Goal: Transaction & Acquisition: Purchase product/service

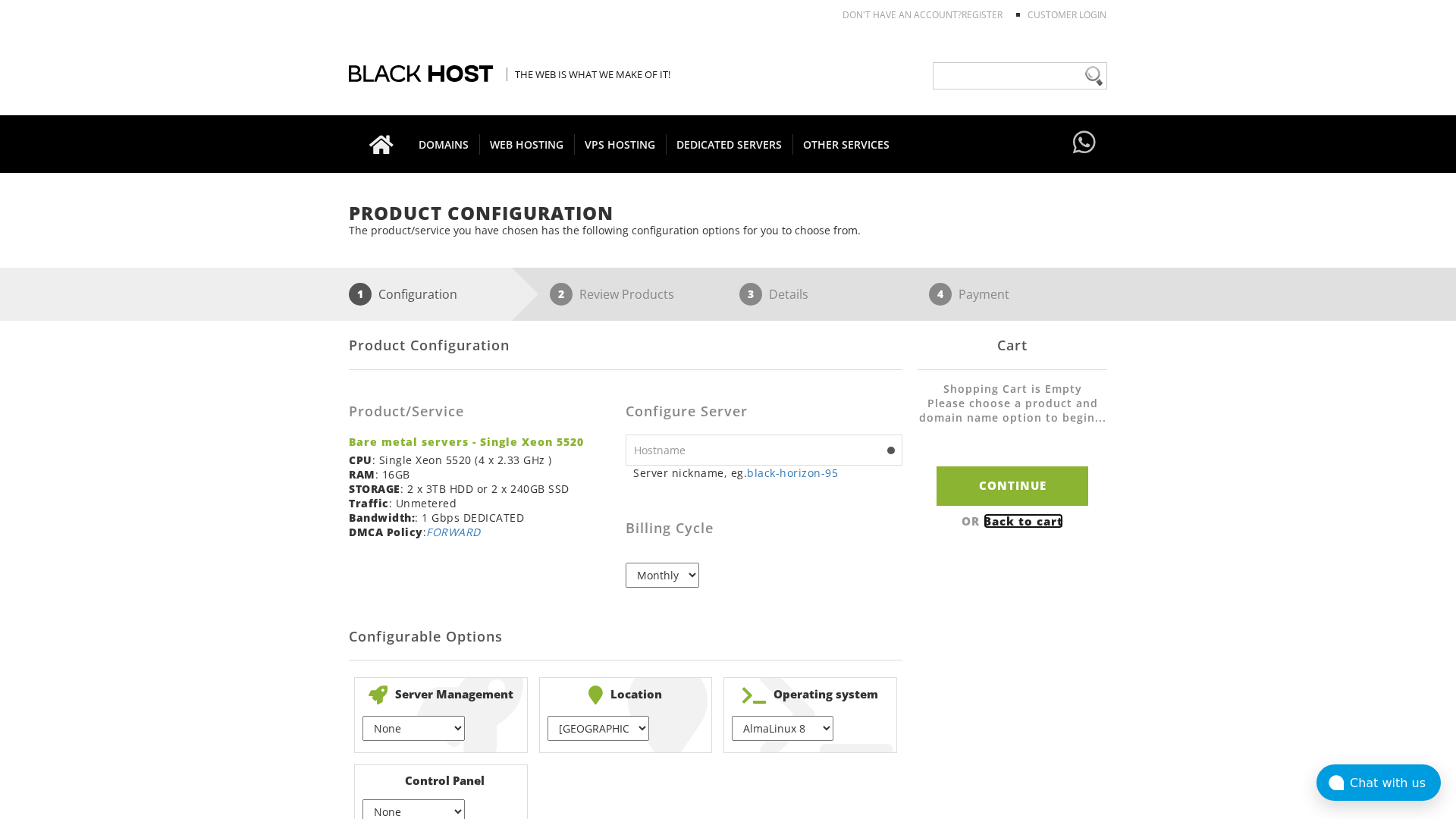
click at [1026, 520] on link "Back to cart" at bounding box center [1023, 521] width 80 height 15
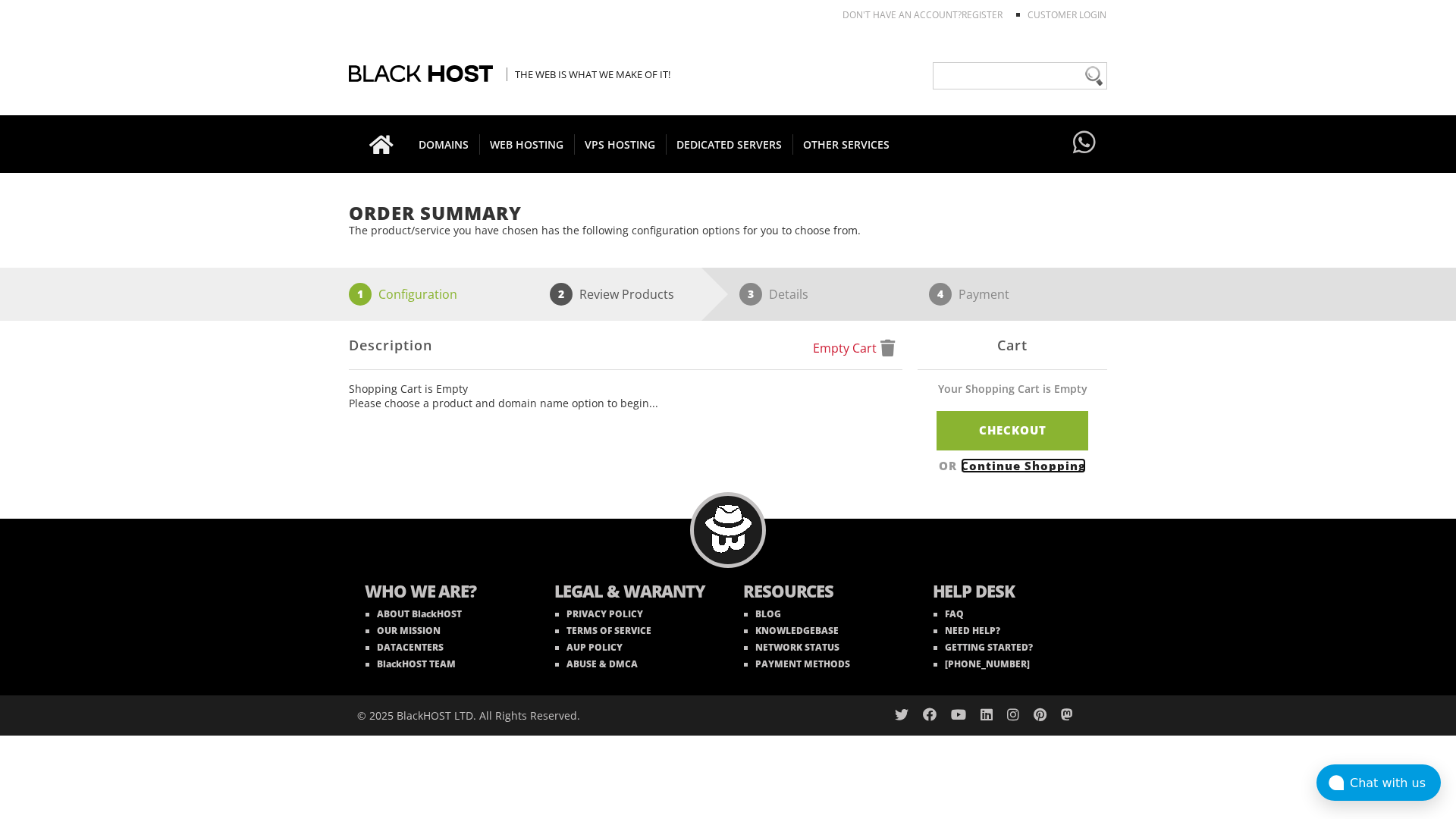
click at [1026, 465] on link "Continue Shopping" at bounding box center [1024, 465] width 125 height 15
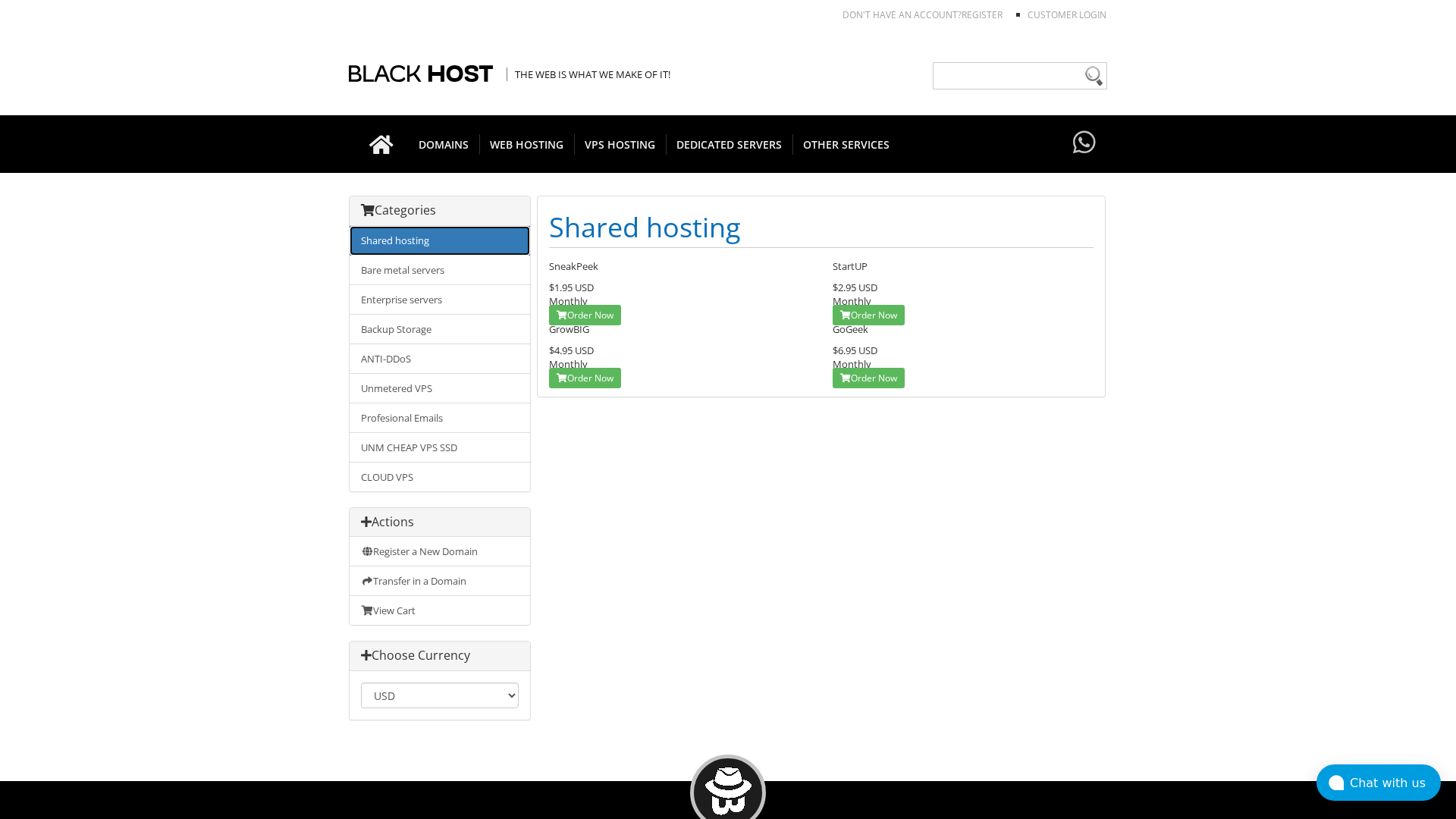
click at [439, 241] on link "Shared hosting" at bounding box center [440, 240] width 181 height 30
